Goal: Information Seeking & Learning: Compare options

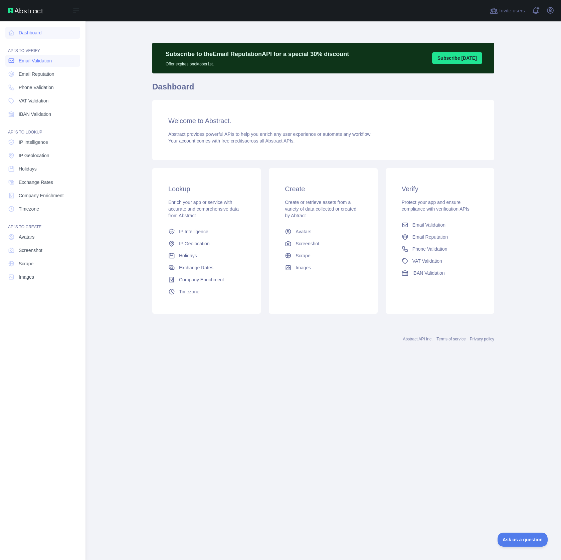
click at [28, 57] on link "Email Validation" at bounding box center [42, 61] width 75 height 12
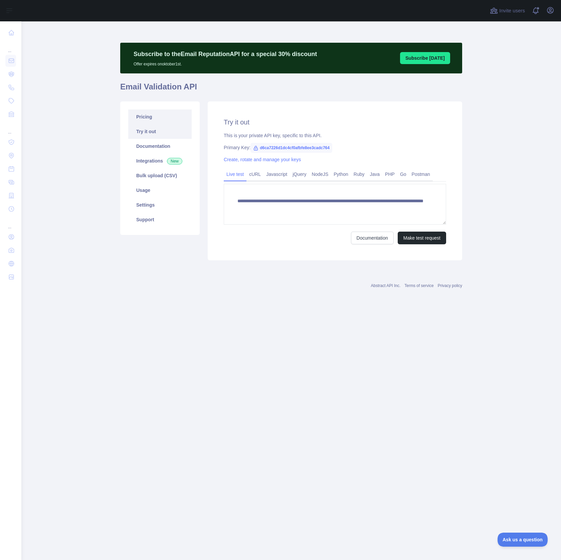
click at [164, 120] on link "Pricing" at bounding box center [159, 116] width 63 height 15
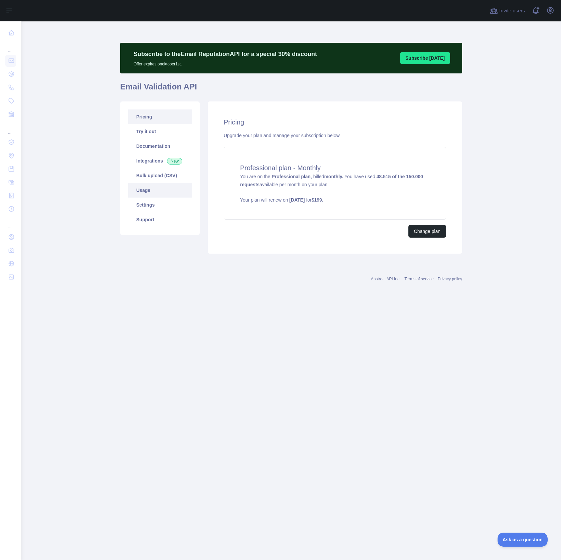
click at [151, 188] on link "Usage" at bounding box center [159, 190] width 63 height 15
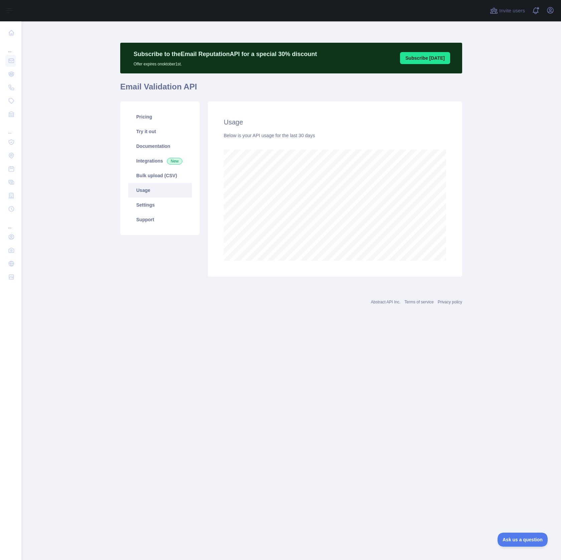
scroll to position [539, 539]
click at [150, 117] on link "Pricing" at bounding box center [159, 116] width 63 height 15
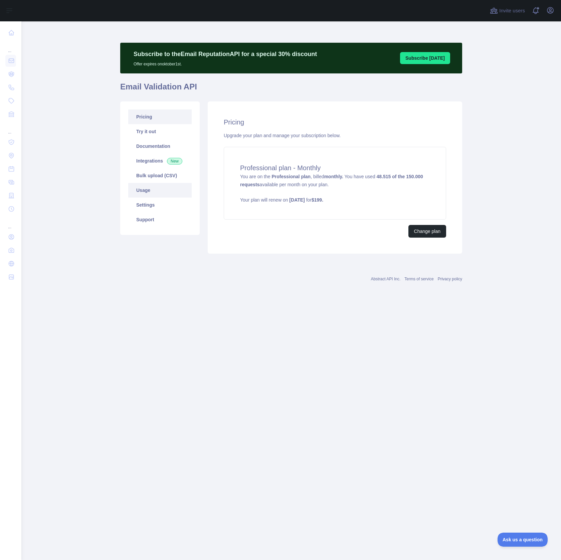
click at [160, 193] on link "Usage" at bounding box center [159, 190] width 63 height 15
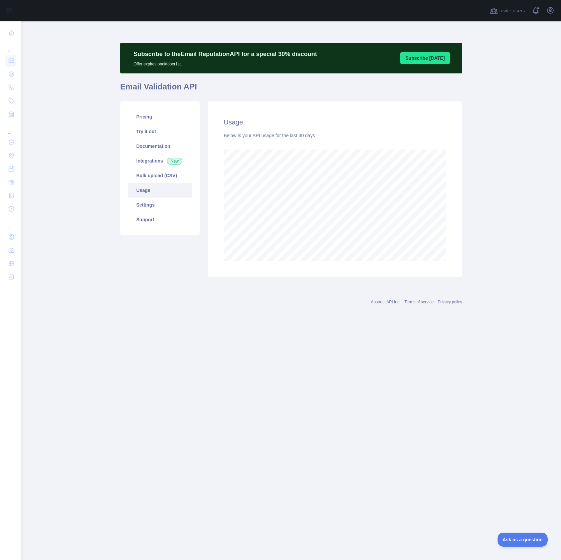
scroll to position [539, 539]
